Goal: Task Accomplishment & Management: Manage account settings

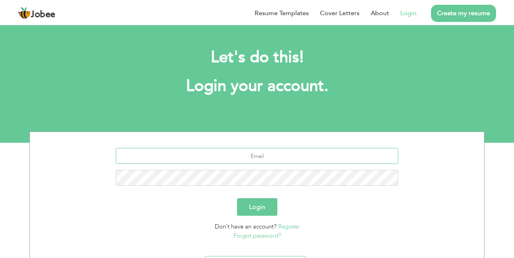
click at [263, 157] on input "text" at bounding box center [257, 156] width 283 height 16
type input "[EMAIL_ADDRESS][DOMAIN_NAME]"
click at [237, 198] on button "Login" at bounding box center [257, 207] width 40 height 18
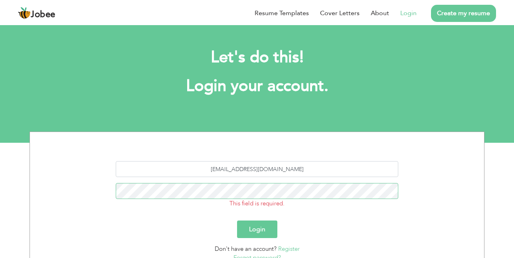
click at [237, 221] on button "Login" at bounding box center [257, 230] width 40 height 18
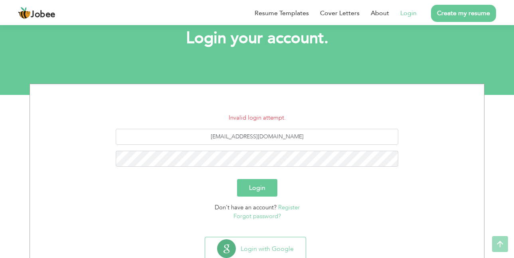
scroll to position [64, 0]
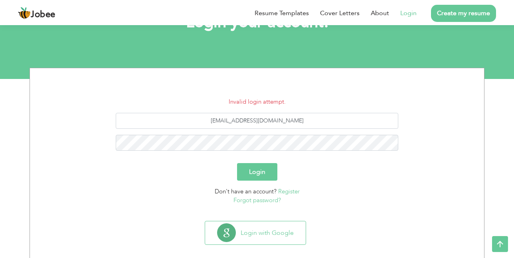
click at [238, 204] on link "Forgot password?" at bounding box center [257, 200] width 47 height 8
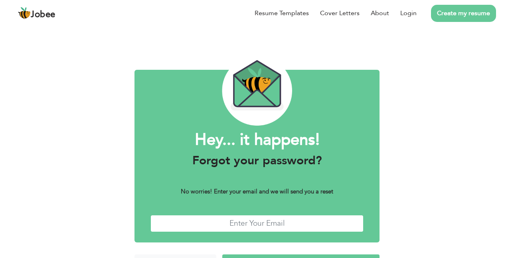
click at [239, 224] on input "text" at bounding box center [256, 223] width 213 height 17
type input "[EMAIL_ADDRESS][DOMAIN_NAME]"
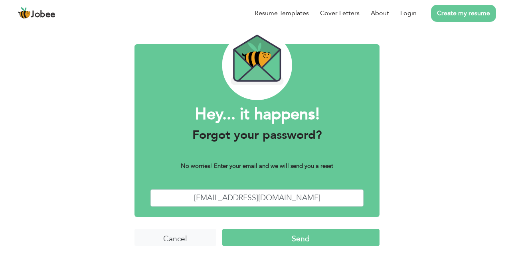
click at [341, 237] on input "Send" at bounding box center [300, 237] width 157 height 17
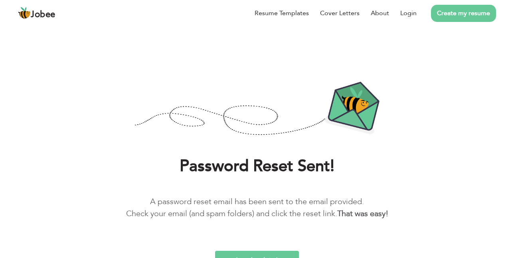
scroll to position [10, 0]
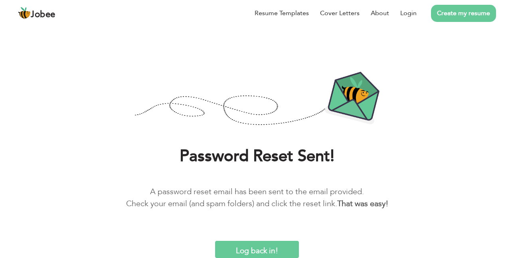
click at [269, 250] on input "Log back in!" at bounding box center [257, 249] width 84 height 17
click at [260, 245] on input "Log back in!" at bounding box center [257, 249] width 84 height 17
click at [258, 249] on input "Log back in!" at bounding box center [257, 249] width 84 height 17
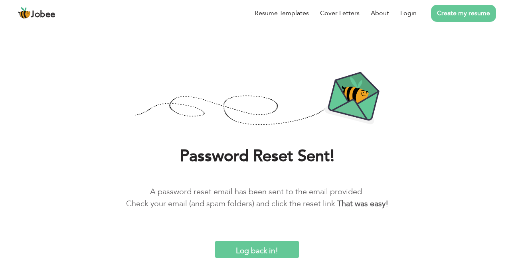
click at [258, 249] on input "Log back in!" at bounding box center [257, 249] width 84 height 17
click at [258, 251] on input "Log back in!" at bounding box center [257, 249] width 84 height 17
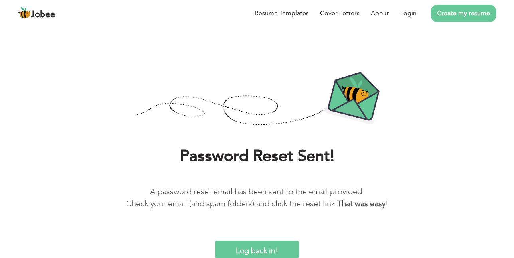
click at [259, 249] on input "Log back in!" at bounding box center [257, 249] width 84 height 17
click at [249, 257] on input "Log back in!" at bounding box center [257, 249] width 84 height 17
click at [409, 17] on link "Login" at bounding box center [408, 13] width 16 height 10
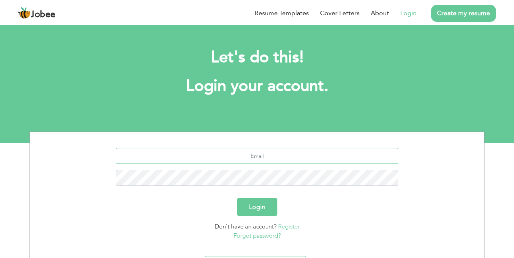
click at [254, 156] on input "text" at bounding box center [257, 156] width 283 height 16
type input "[EMAIL_ADDRESS][DOMAIN_NAME]"
click at [237, 198] on button "Login" at bounding box center [257, 207] width 40 height 18
click at [255, 155] on input "text" at bounding box center [257, 156] width 283 height 16
type input "[EMAIL_ADDRESS][DOMAIN_NAME]"
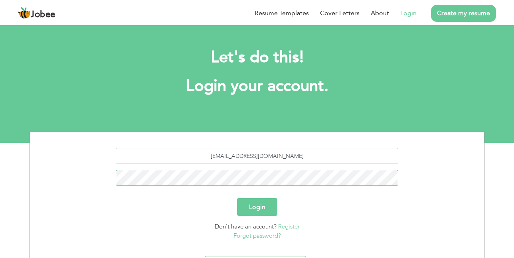
click at [237, 198] on button "Login" at bounding box center [257, 207] width 40 height 18
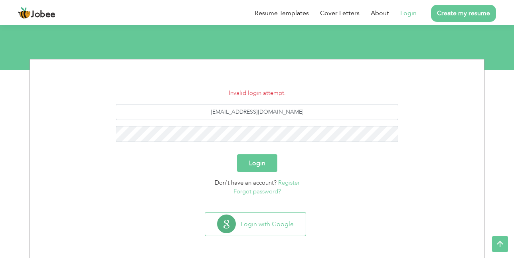
scroll to position [73, 0]
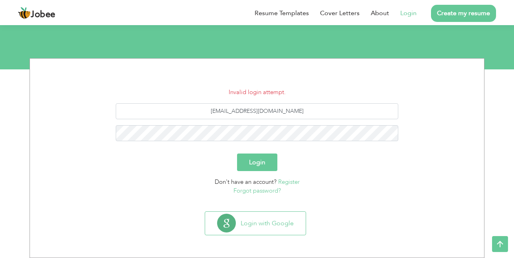
click at [250, 192] on link "Forgot password?" at bounding box center [257, 191] width 47 height 8
